Goal: Task Accomplishment & Management: Manage account settings

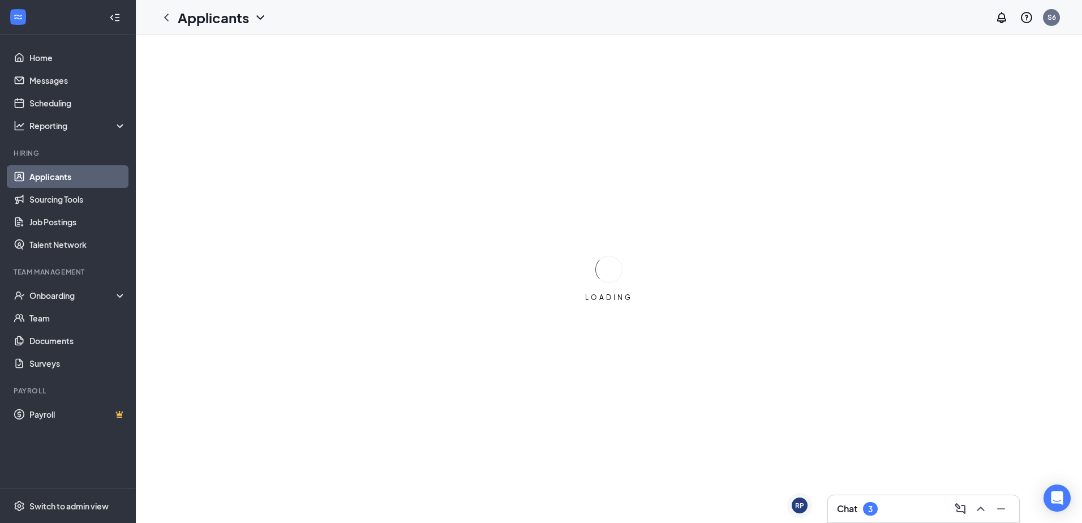
click at [848, 515] on div "Chat 3" at bounding box center [857, 509] width 41 height 14
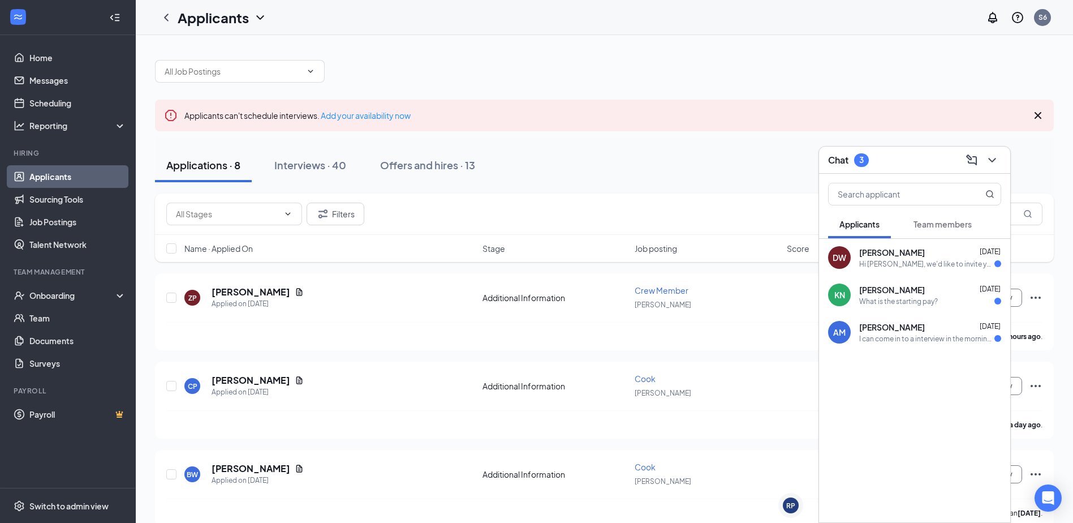
click at [888, 262] on div "Hi [PERSON_NAME], we'd like to invite you to a meeting with Sonic Drive-In for …" at bounding box center [927, 264] width 135 height 10
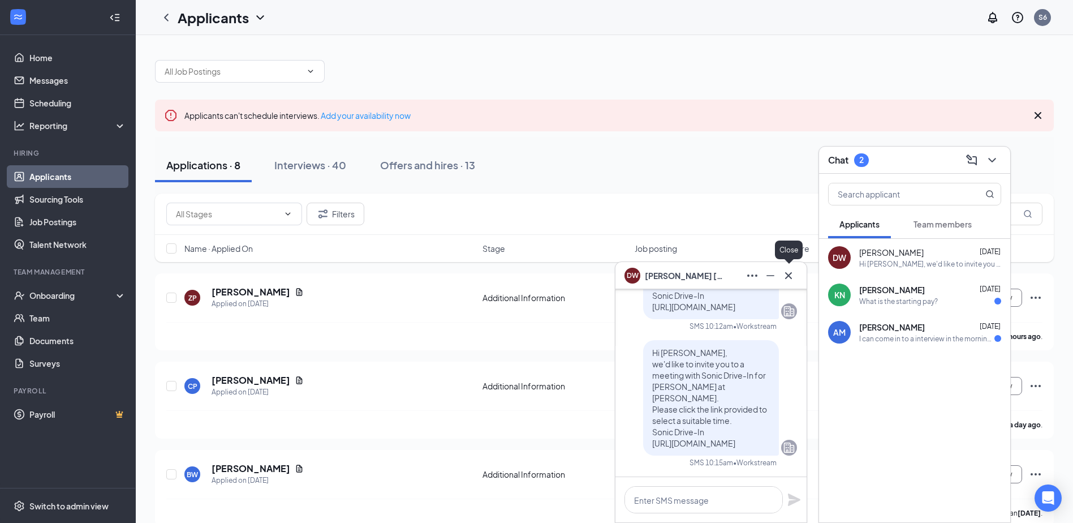
drag, startPoint x: 791, startPoint y: 277, endPoint x: 761, endPoint y: 257, distance: 35.9
click at [791, 277] on icon "Cross" at bounding box center [789, 276] width 14 height 14
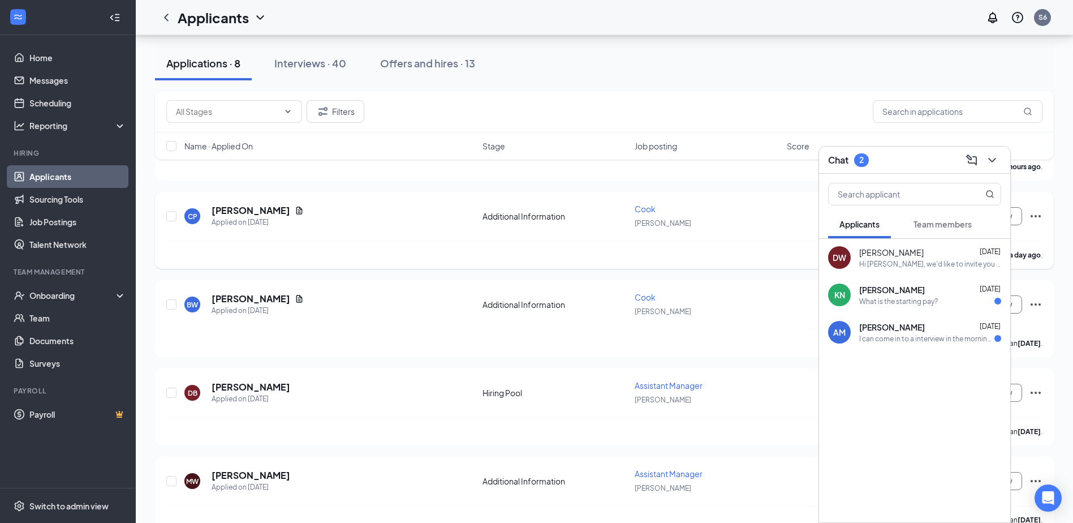
scroll to position [226, 0]
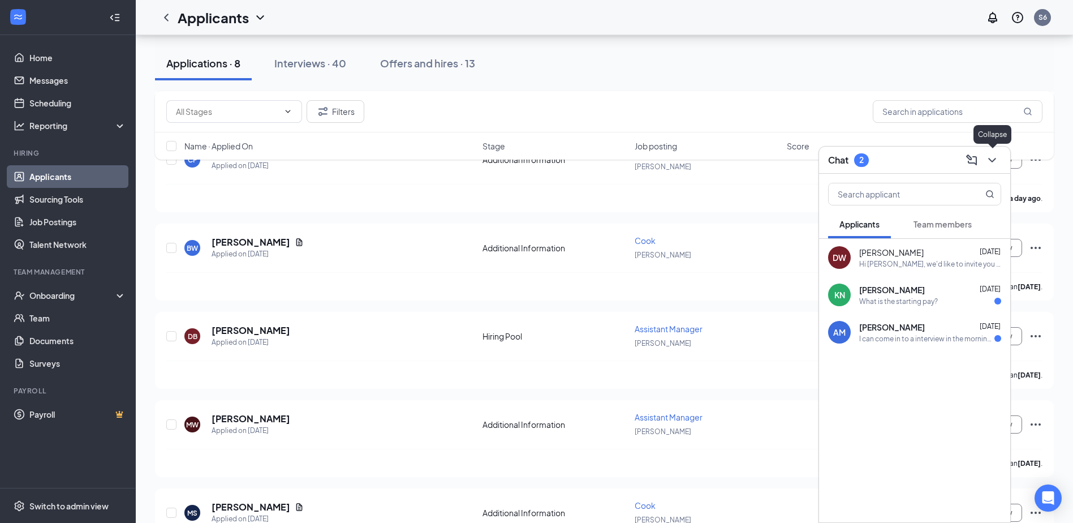
click at [991, 164] on icon "ChevronDown" at bounding box center [993, 160] width 14 height 14
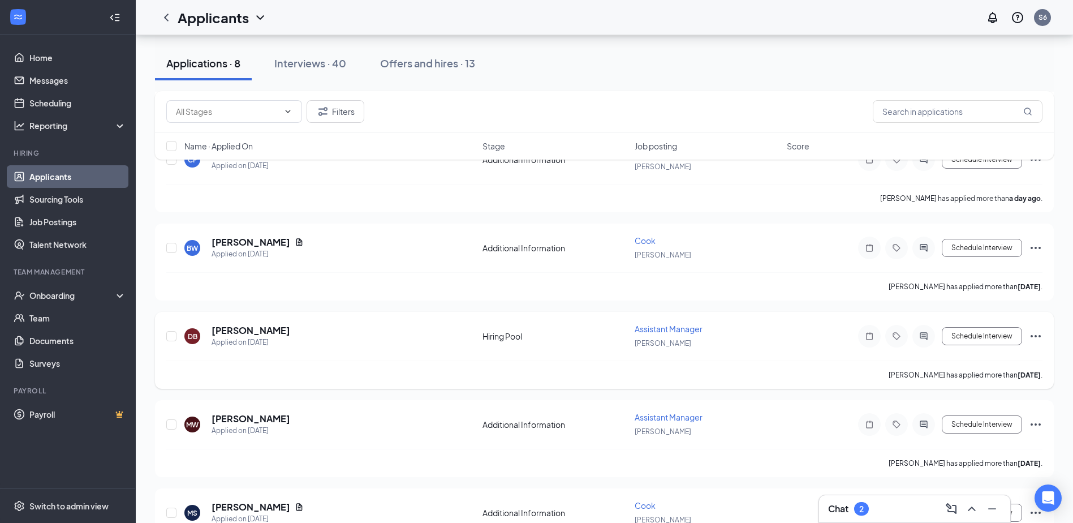
drag, startPoint x: 1039, startPoint y: 336, endPoint x: 1029, endPoint y: 337, distance: 9.6
click at [1038, 337] on icon "Ellipses" at bounding box center [1036, 336] width 14 height 14
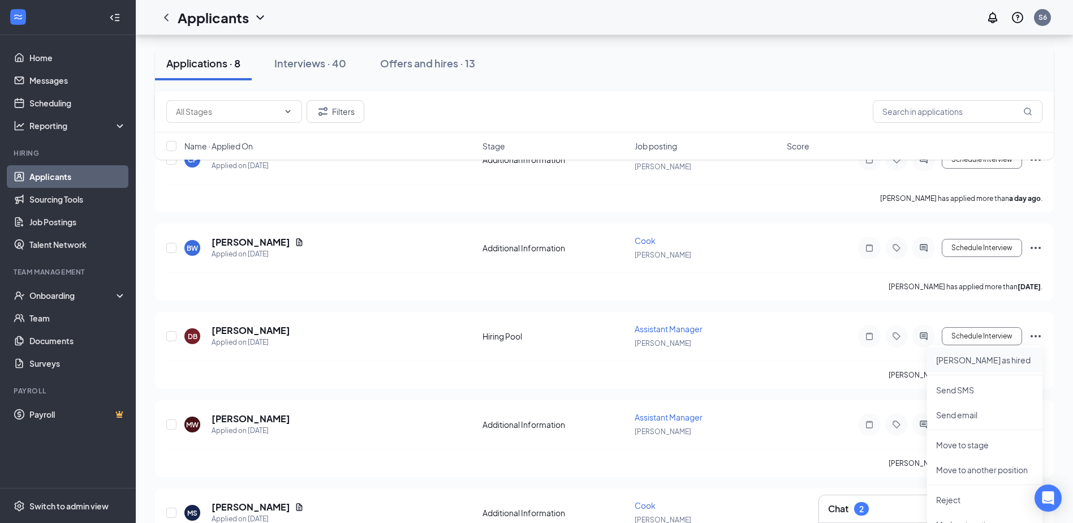
click at [982, 359] on p "[PERSON_NAME] as hired" at bounding box center [984, 359] width 97 height 11
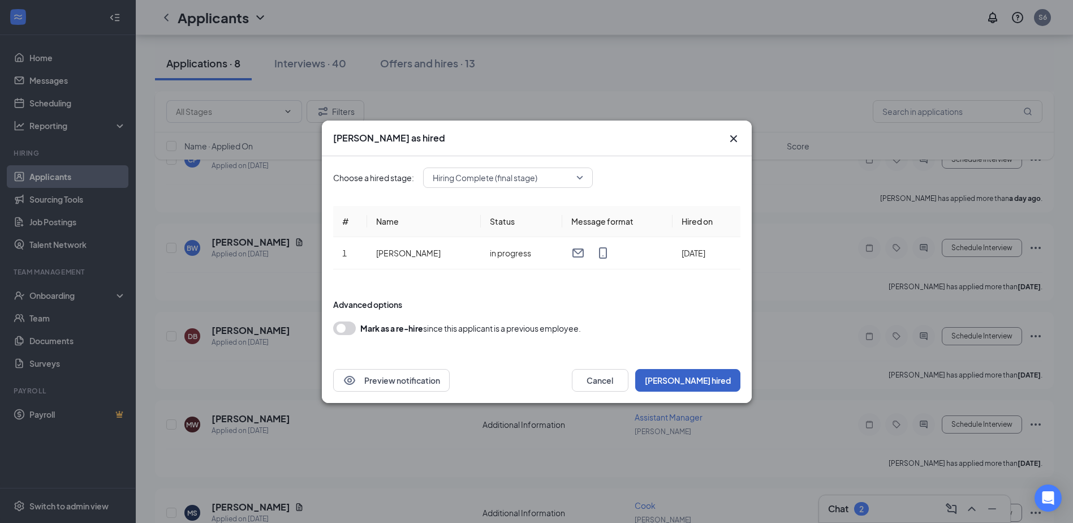
click at [713, 381] on button "[PERSON_NAME] hired" at bounding box center [687, 380] width 105 height 23
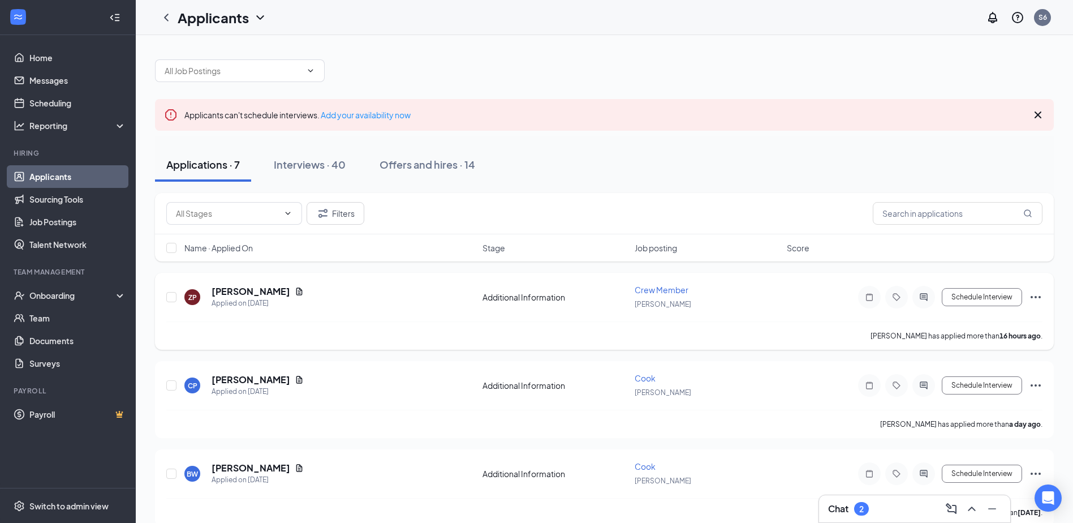
scroll to position [0, 0]
click at [316, 165] on div "Interviews · 40" at bounding box center [310, 165] width 72 height 14
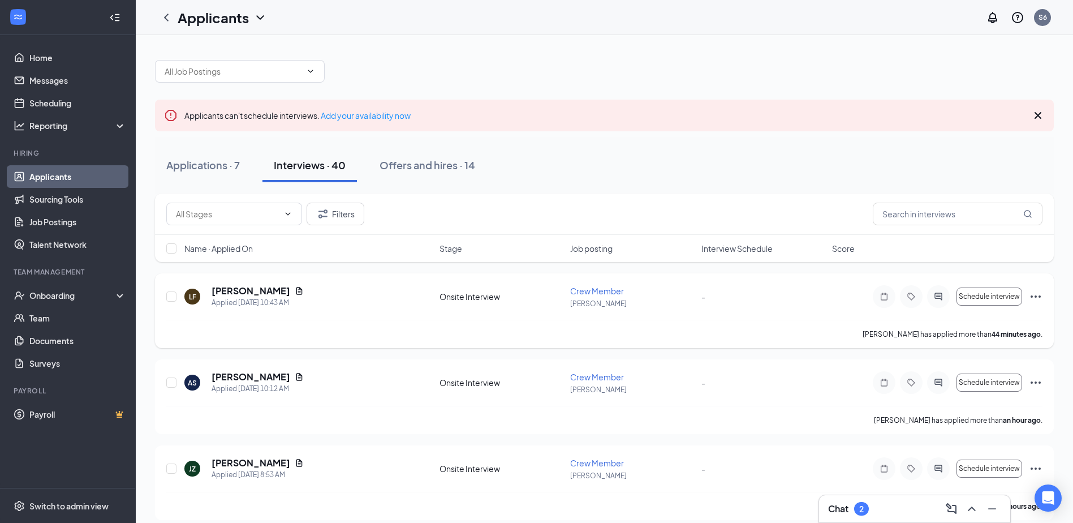
click at [1036, 299] on icon "Ellipses" at bounding box center [1036, 297] width 14 height 14
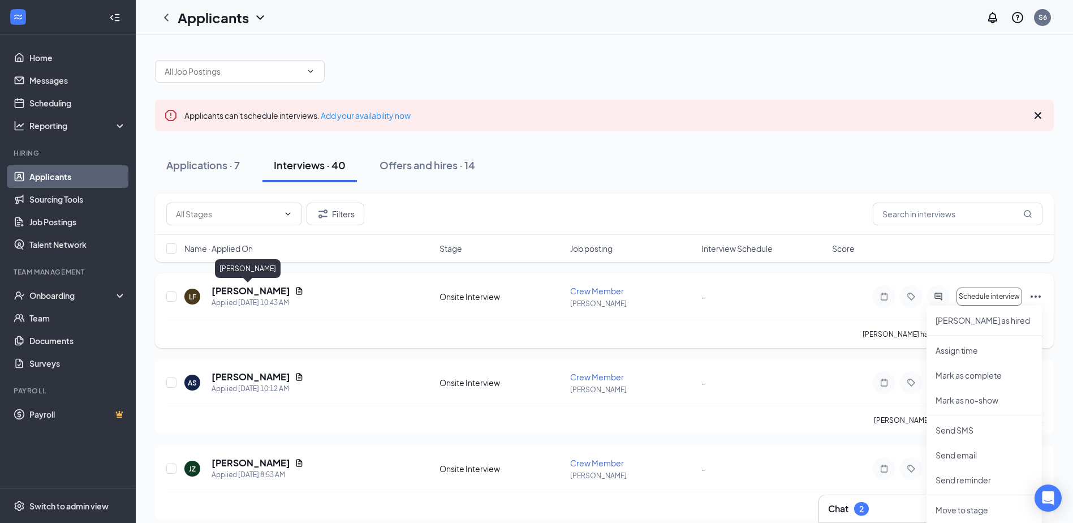
click at [253, 287] on h5 "[PERSON_NAME]" at bounding box center [251, 291] width 79 height 12
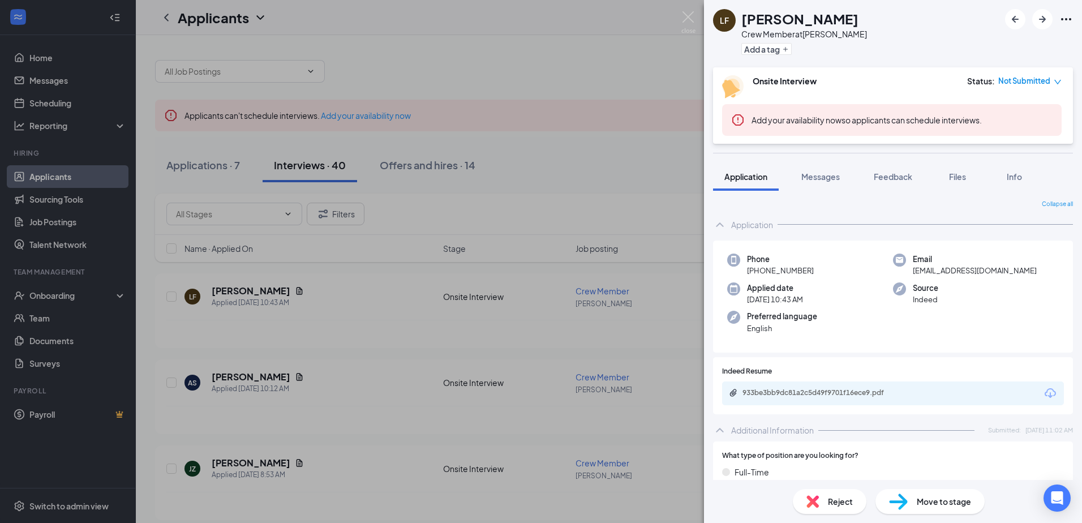
click at [820, 490] on div "Reject" at bounding box center [830, 501] width 74 height 25
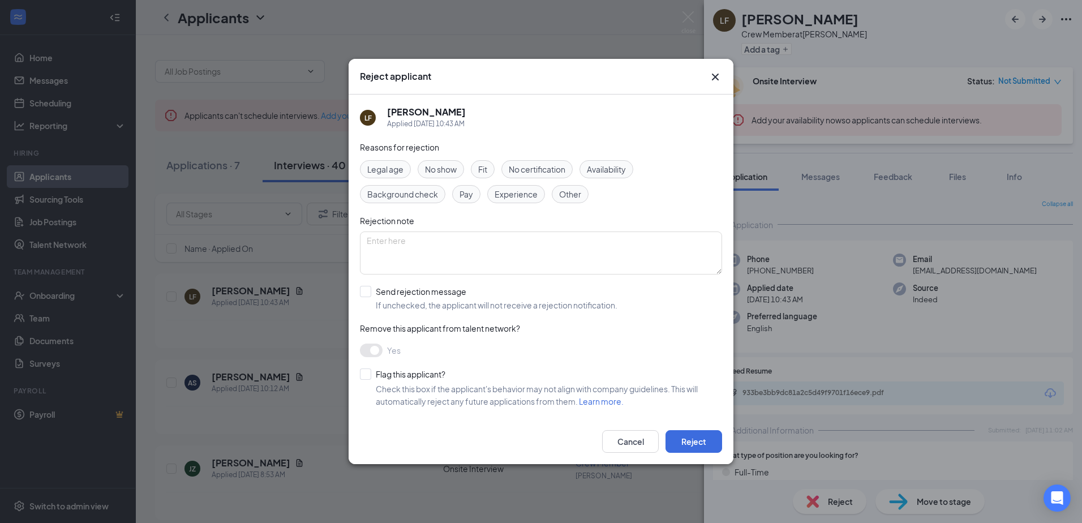
click at [566, 191] on span "Other" at bounding box center [570, 194] width 22 height 12
click at [369, 292] on input "Send rejection message If unchecked, the applicant will not receive a rejection…" at bounding box center [488, 298] width 257 height 25
checkbox input "true"
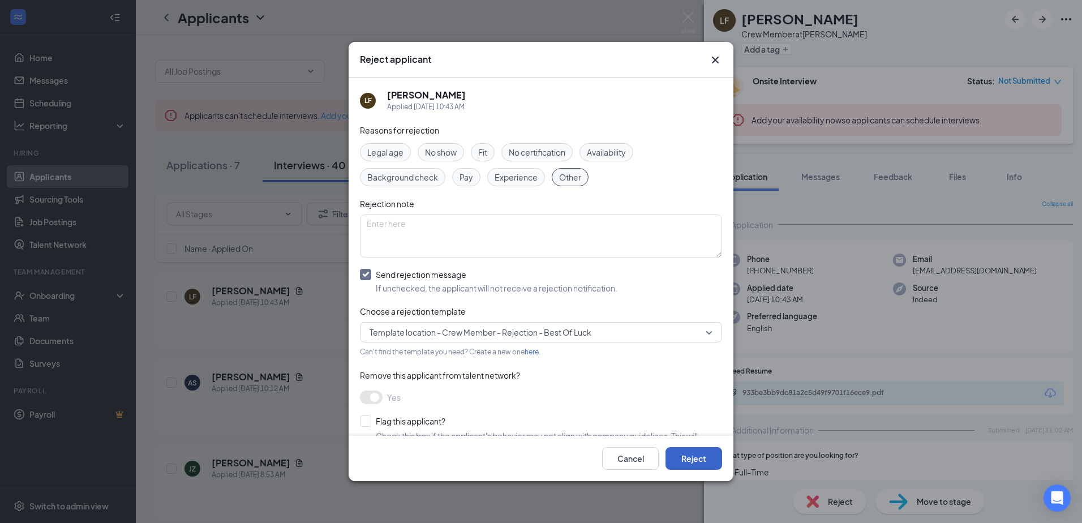
drag, startPoint x: 685, startPoint y: 452, endPoint x: 655, endPoint y: 441, distance: 32.4
click at [685, 450] on button "Reject" at bounding box center [693, 458] width 57 height 23
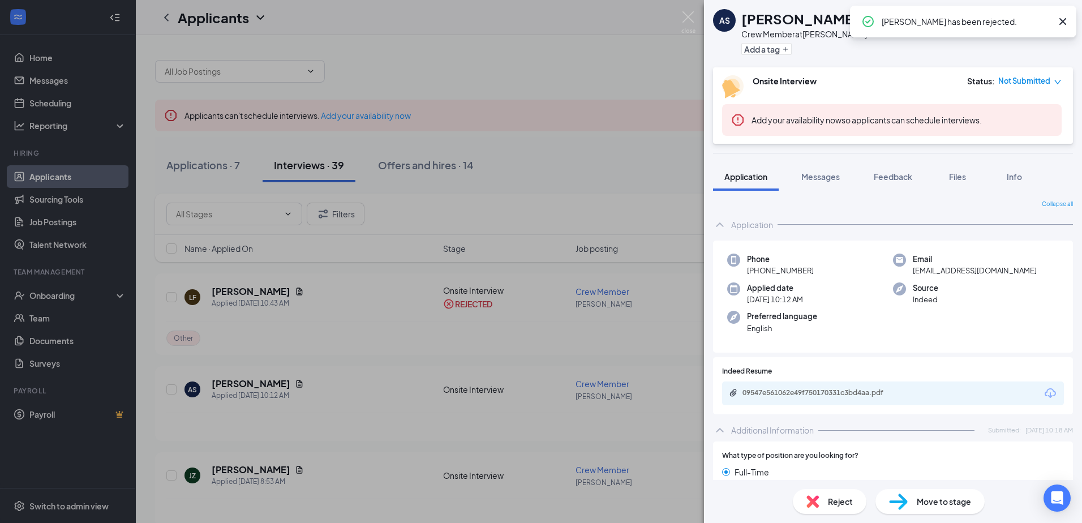
click at [1063, 20] on icon "Cross" at bounding box center [1063, 22] width 14 height 14
click at [690, 16] on img at bounding box center [688, 22] width 14 height 22
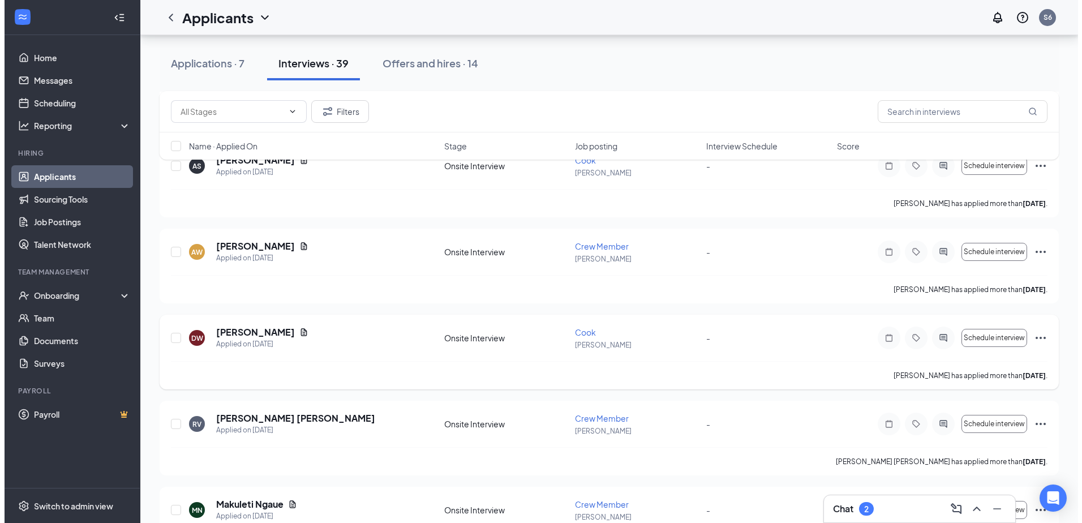
scroll to position [1358, 0]
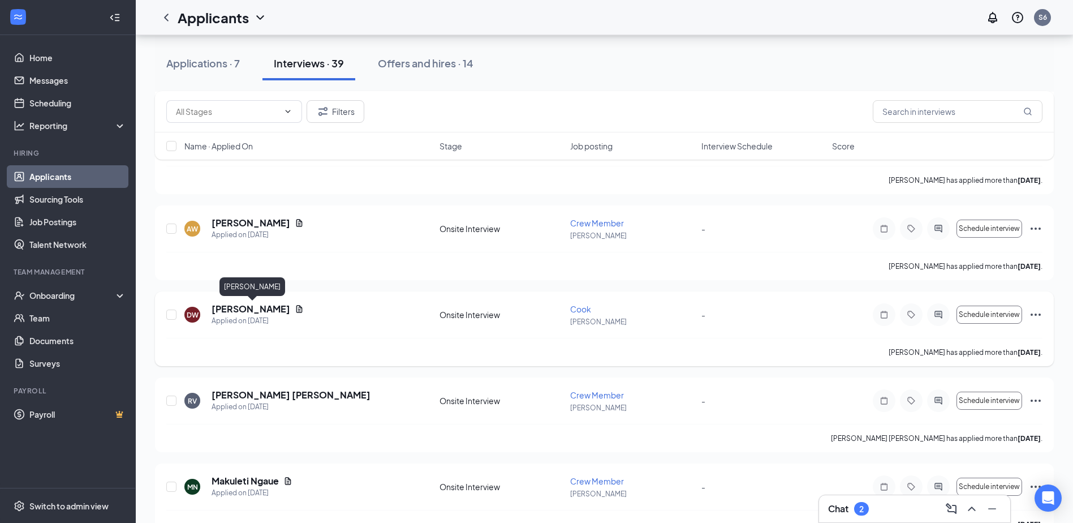
click at [280, 308] on h5 "[PERSON_NAME]" at bounding box center [251, 309] width 79 height 12
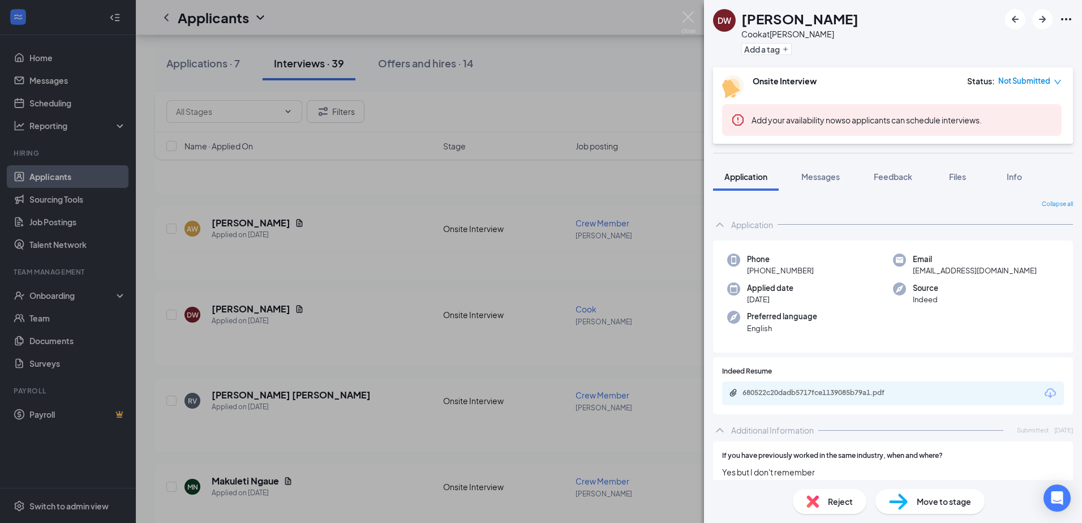
click at [832, 501] on span "Reject" at bounding box center [840, 501] width 25 height 12
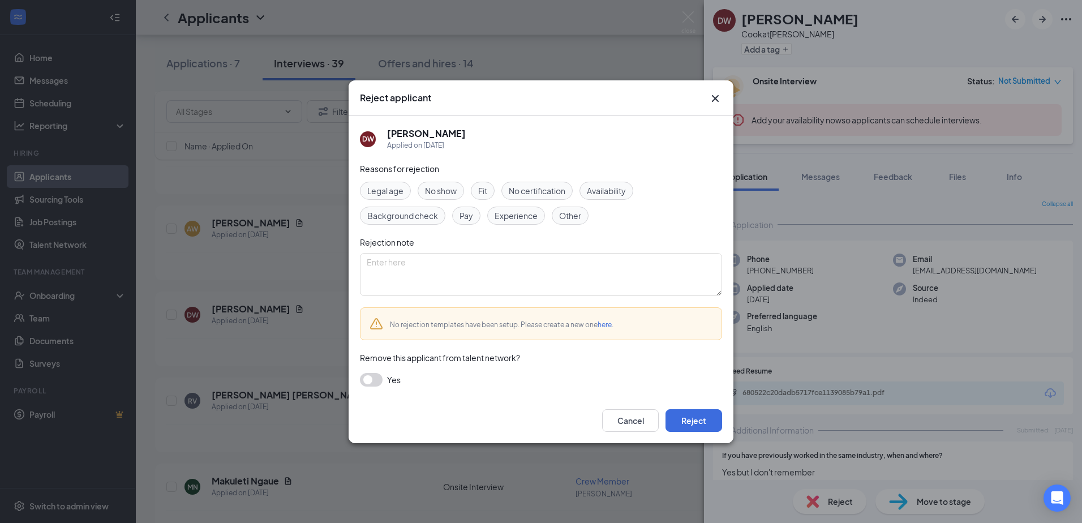
click at [379, 380] on button "button" at bounding box center [371, 380] width 23 height 14
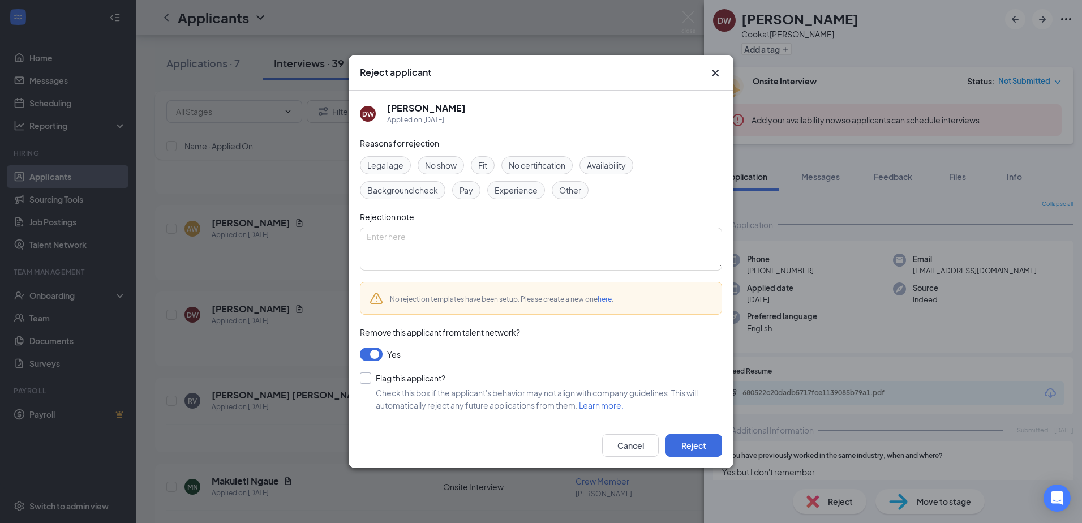
click at [370, 378] on input "Flag this applicant?" at bounding box center [402, 377] width 85 height 11
checkbox input "true"
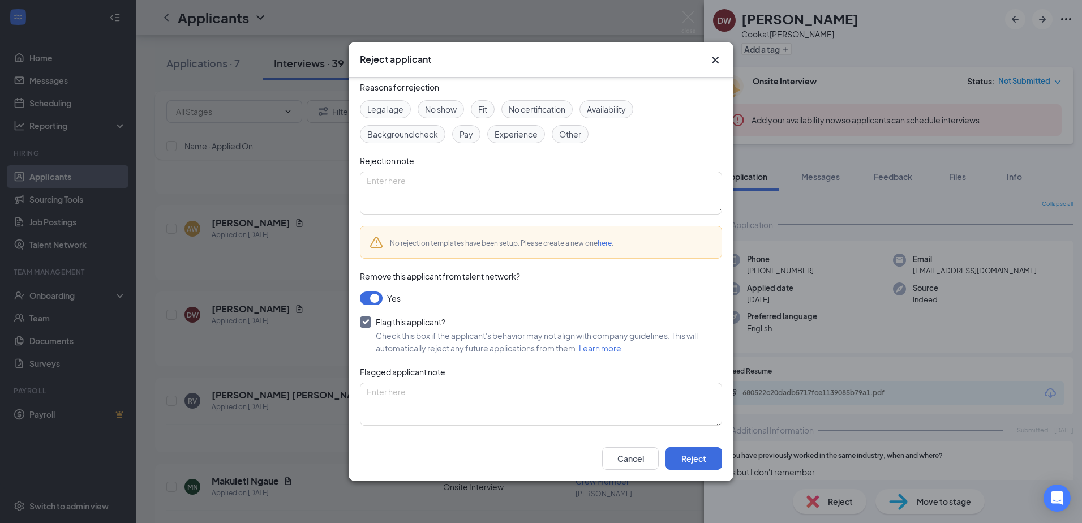
scroll to position [44, 0]
click at [487, 104] on span "Fit" at bounding box center [482, 108] width 9 height 12
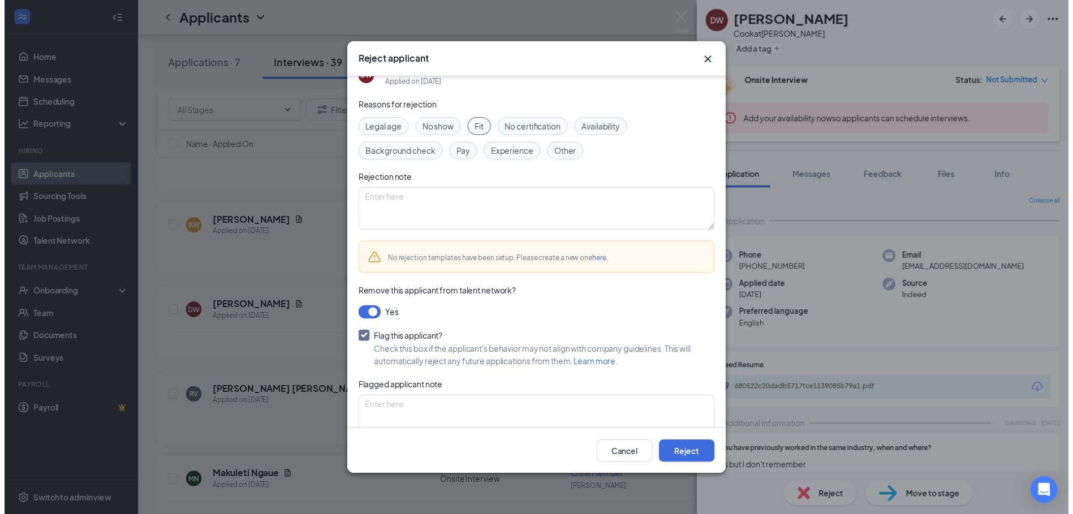
scroll to position [0, 0]
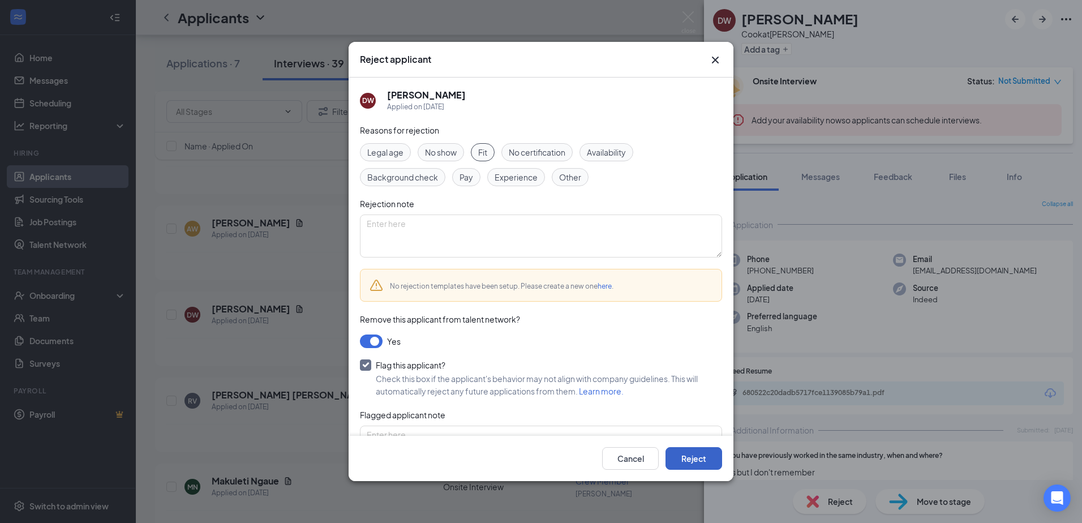
click at [703, 461] on button "Reject" at bounding box center [693, 458] width 57 height 23
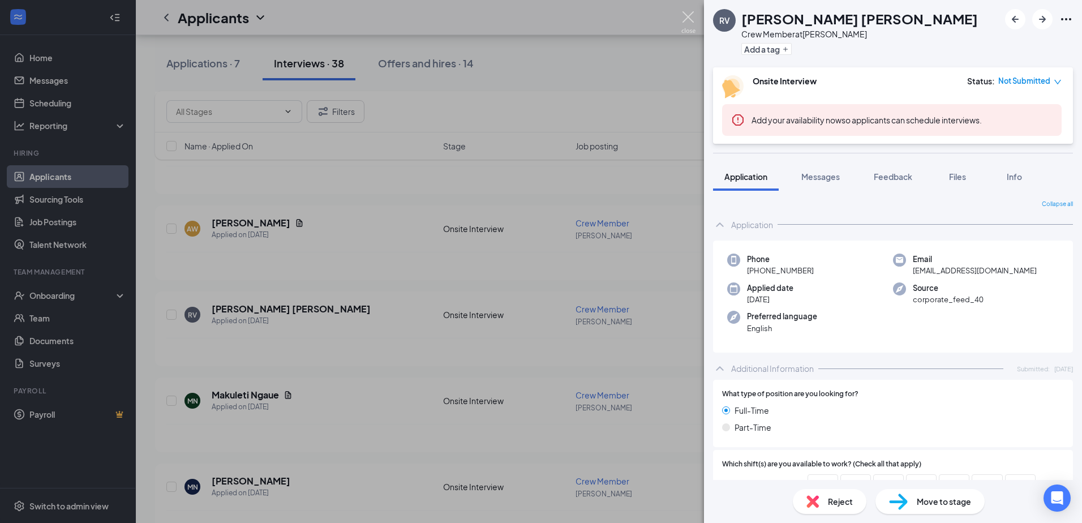
click at [691, 18] on img at bounding box center [688, 22] width 14 height 22
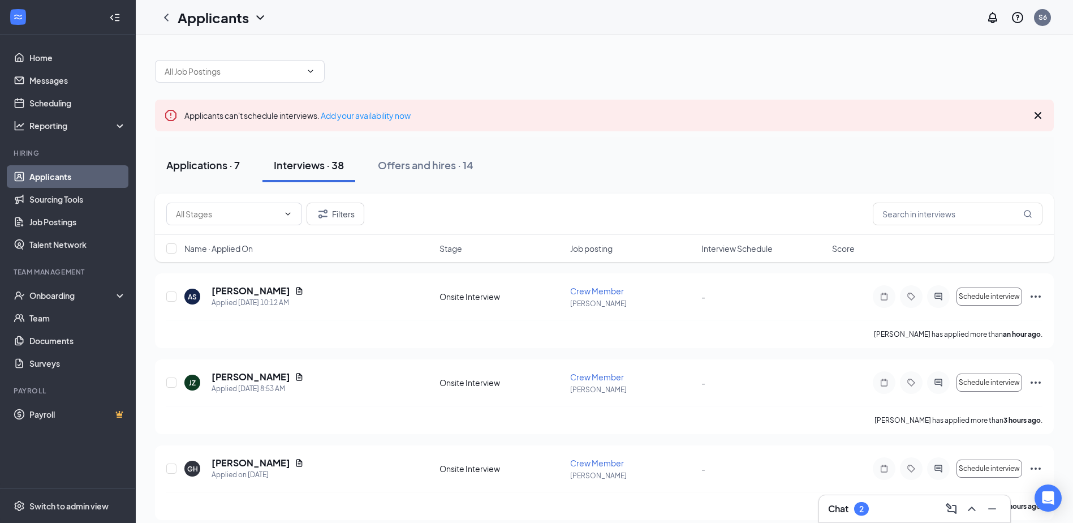
click at [208, 165] on div "Applications · 7" at bounding box center [203, 165] width 74 height 14
